Goal: Task Accomplishment & Management: Manage account settings

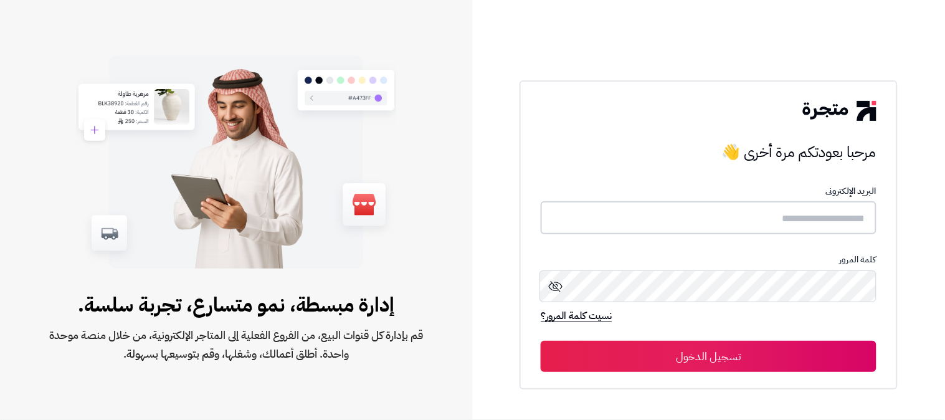
click at [776, 225] on input "text" at bounding box center [709, 217] width 336 height 33
type input "******"
click at [541, 340] on button "تسجيل الدخول" at bounding box center [709, 355] width 336 height 31
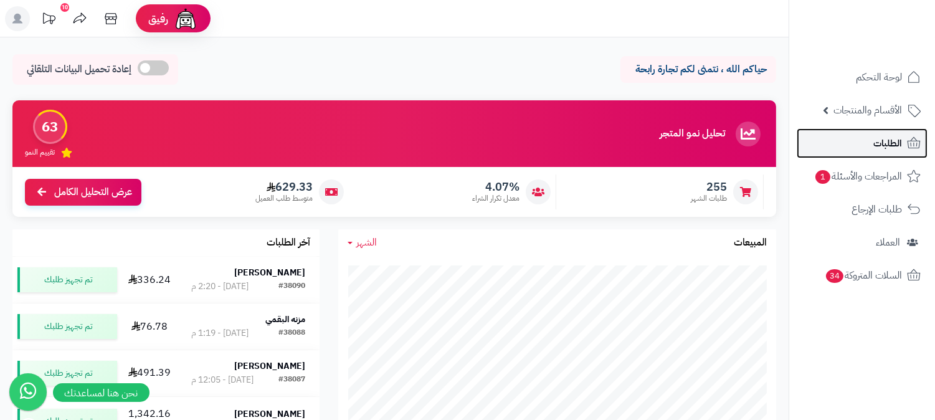
click at [880, 146] on span "الطلبات" at bounding box center [888, 143] width 29 height 17
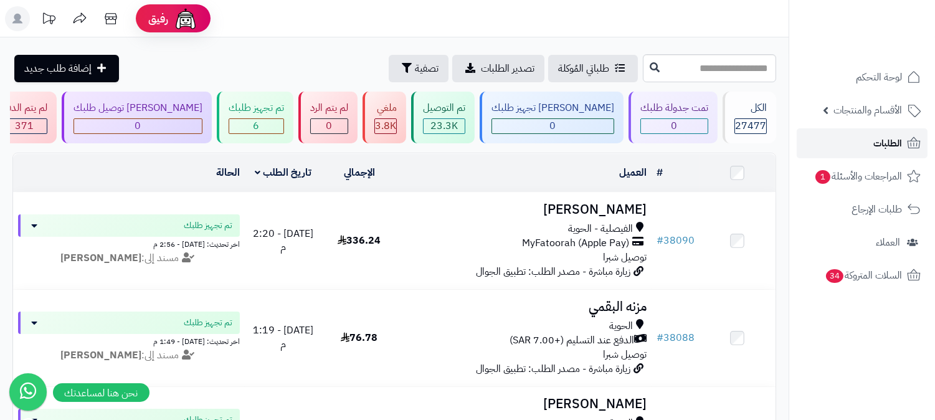
click at [888, 145] on span "الطلبات" at bounding box center [888, 143] width 29 height 17
click at [260, 121] on span "6" at bounding box center [257, 125] width 6 height 15
click at [891, 129] on link "الطلبات" at bounding box center [862, 143] width 131 height 30
click at [898, 141] on span "الطلبات" at bounding box center [888, 143] width 29 height 17
click at [872, 153] on link "الطلبات" at bounding box center [862, 143] width 131 height 30
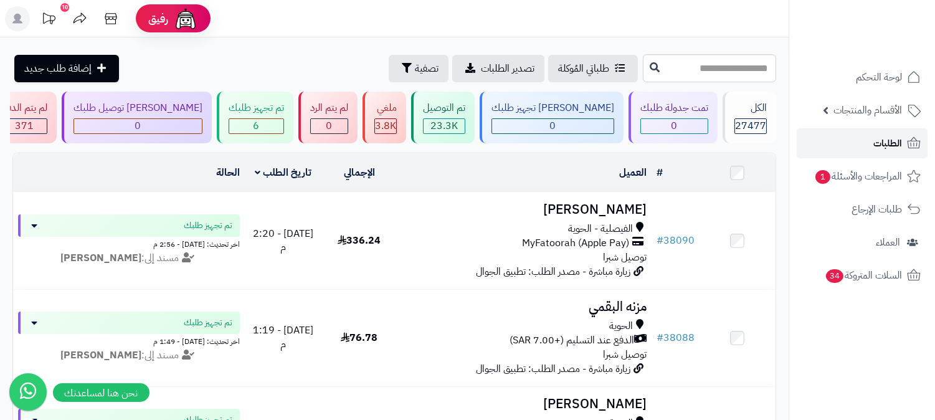
drag, startPoint x: 842, startPoint y: 137, endPoint x: 841, endPoint y: 130, distance: 7.5
click at [842, 135] on link "الطلبات" at bounding box center [862, 143] width 131 height 30
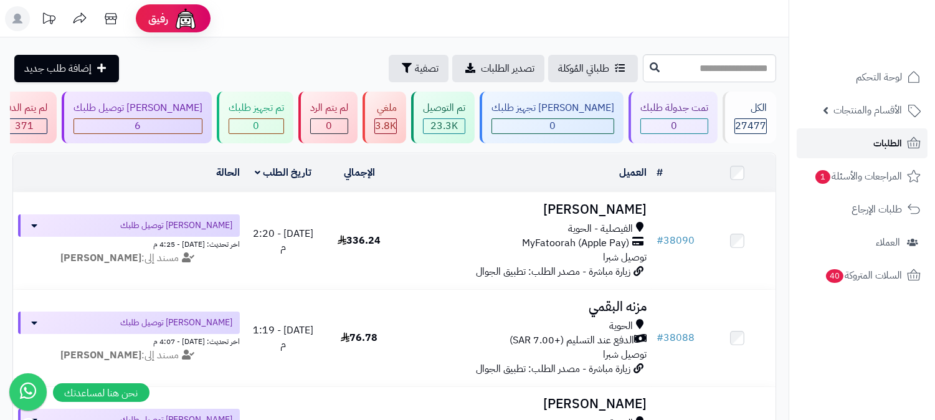
click at [854, 131] on link "الطلبات" at bounding box center [862, 143] width 131 height 30
click at [11, 19] on rect at bounding box center [17, 18] width 25 height 25
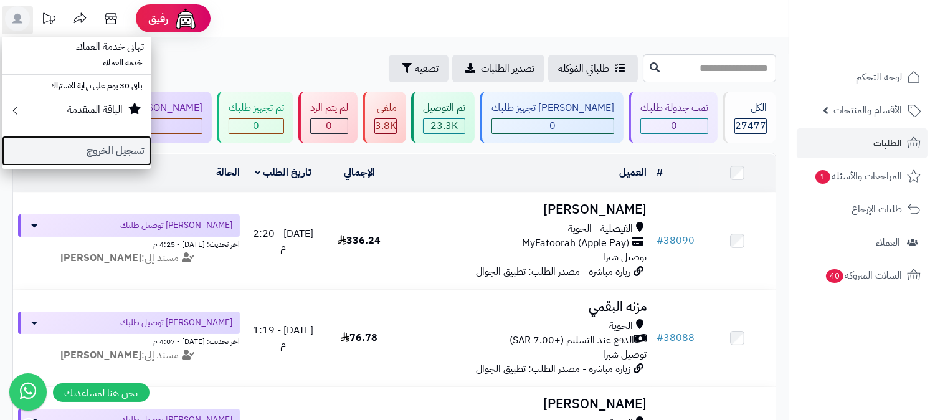
click at [135, 155] on link "تسجيل الخروج" at bounding box center [77, 151] width 150 height 30
